Goal: Check status: Check status

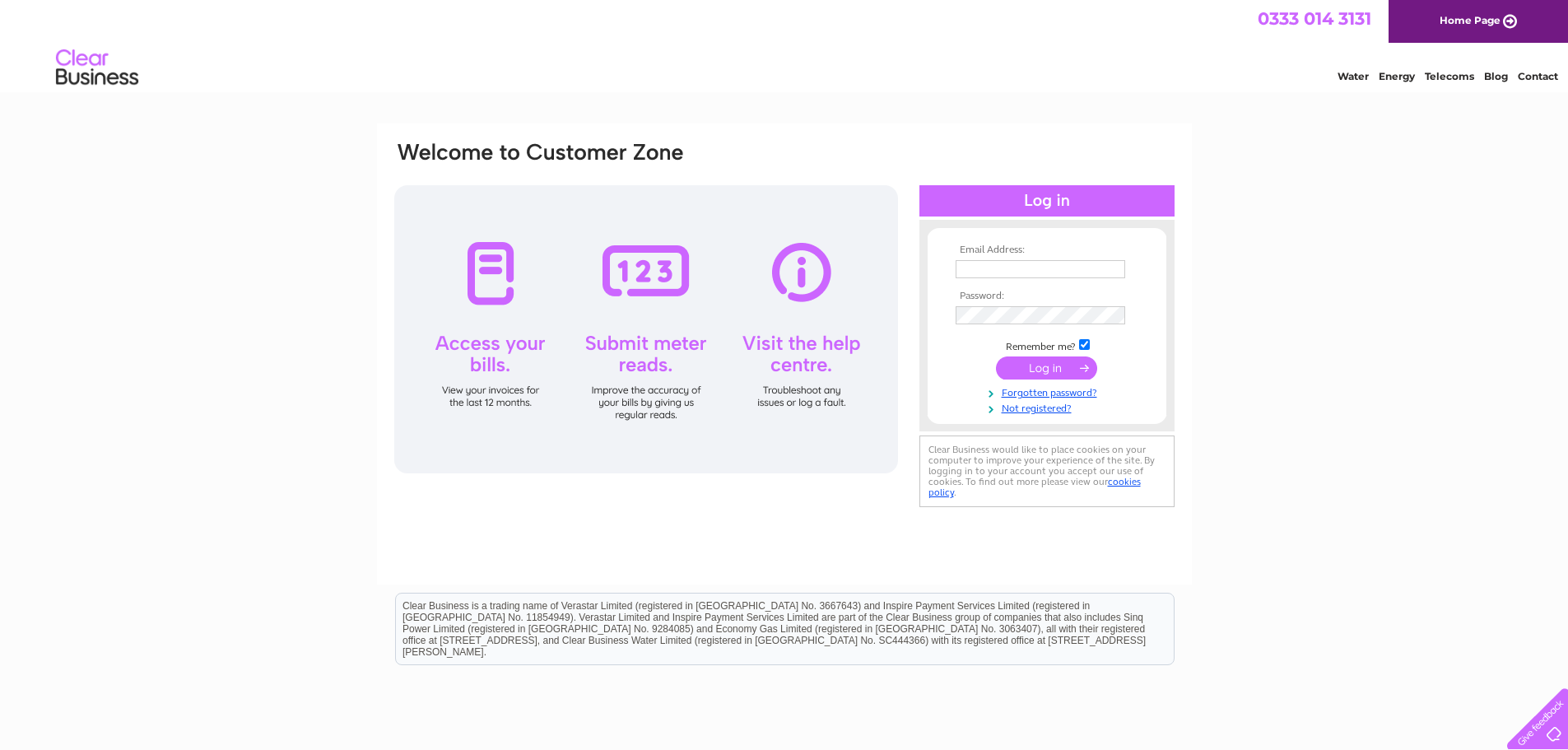
click at [1083, 260] on input "text" at bounding box center [1040, 269] width 170 height 19
paste input "invoices@laingsuk.com"
type input "invoices@laingsuk.com"
click at [1055, 369] on input "submit" at bounding box center [1047, 370] width 102 height 23
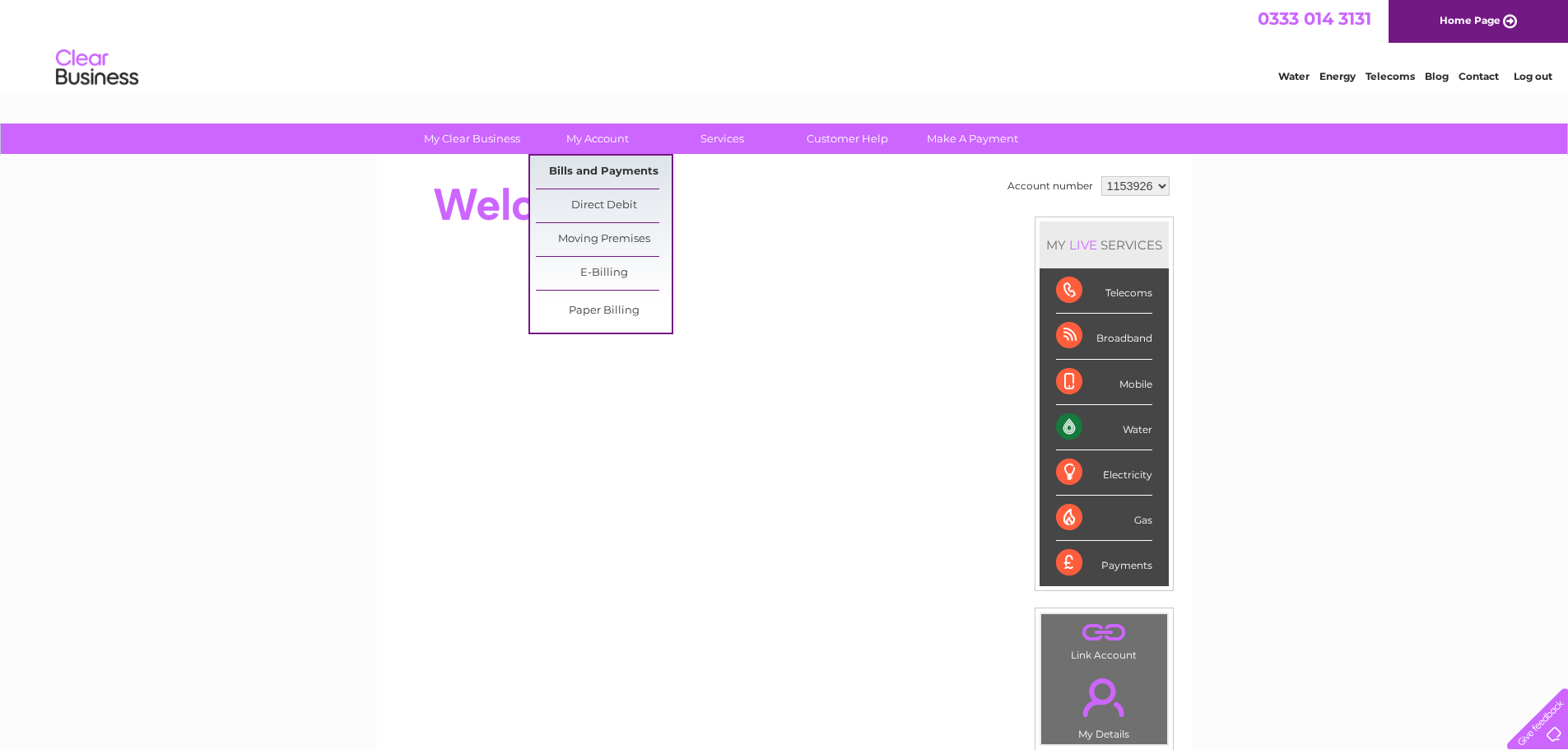
click at [614, 175] on link "Bills and Payments" at bounding box center [604, 172] width 136 height 33
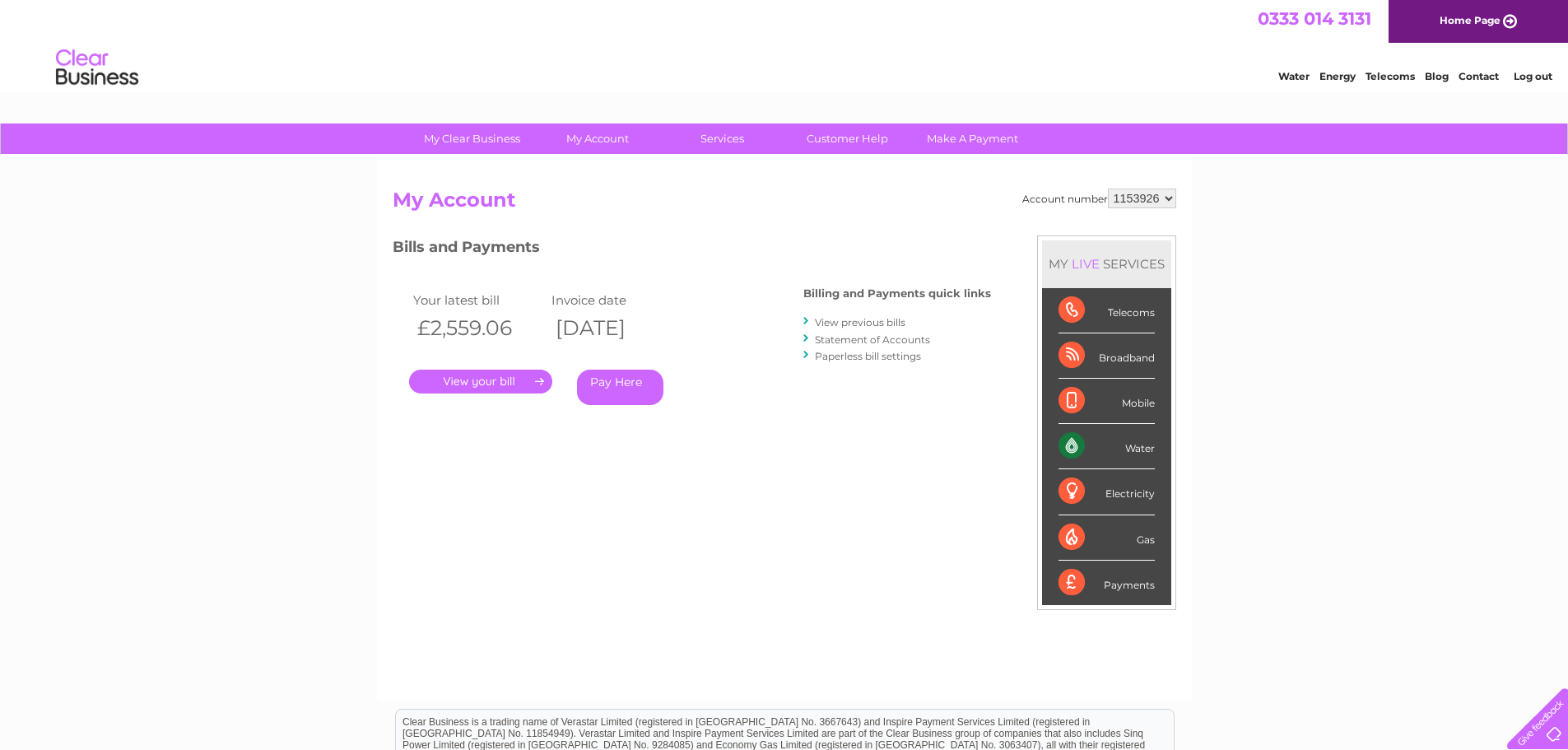
click at [508, 379] on link "." at bounding box center [481, 381] width 144 height 23
